Goal: Transaction & Acquisition: Download file/media

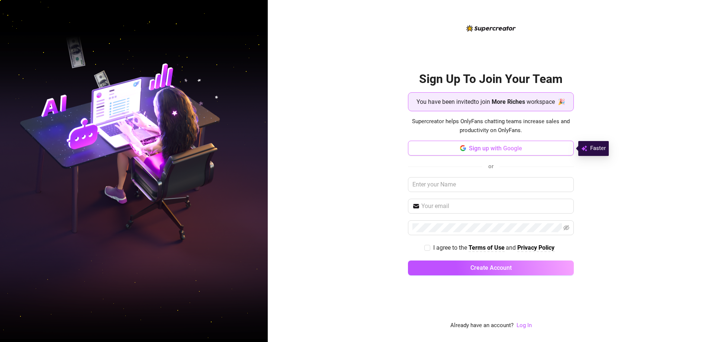
click at [310, 146] on span "Sign up with Google" at bounding box center [495, 148] width 53 height 7
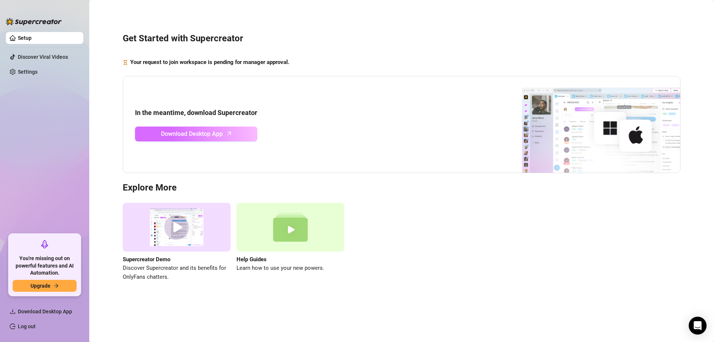
click at [191, 138] on span "Download Desktop App" at bounding box center [192, 133] width 62 height 9
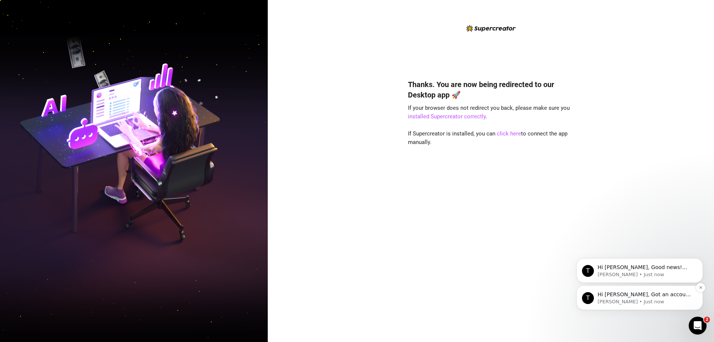
click at [644, 299] on p "[PERSON_NAME] • Just now" at bounding box center [645, 301] width 96 height 7
